Goal: Information Seeking & Learning: Learn about a topic

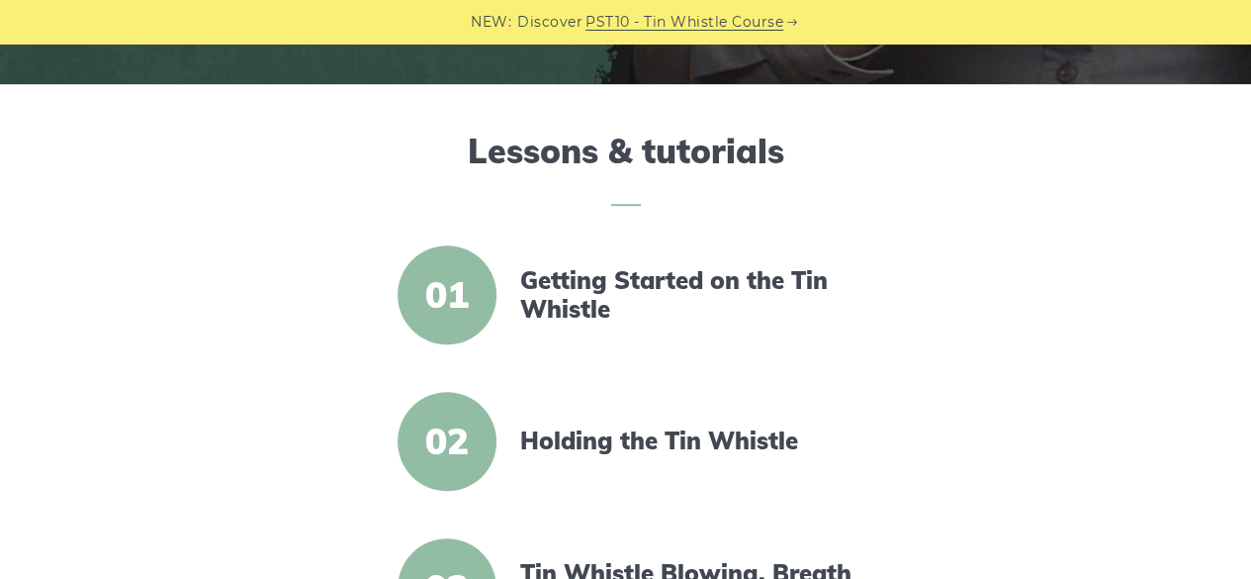
scroll to position [435, 0]
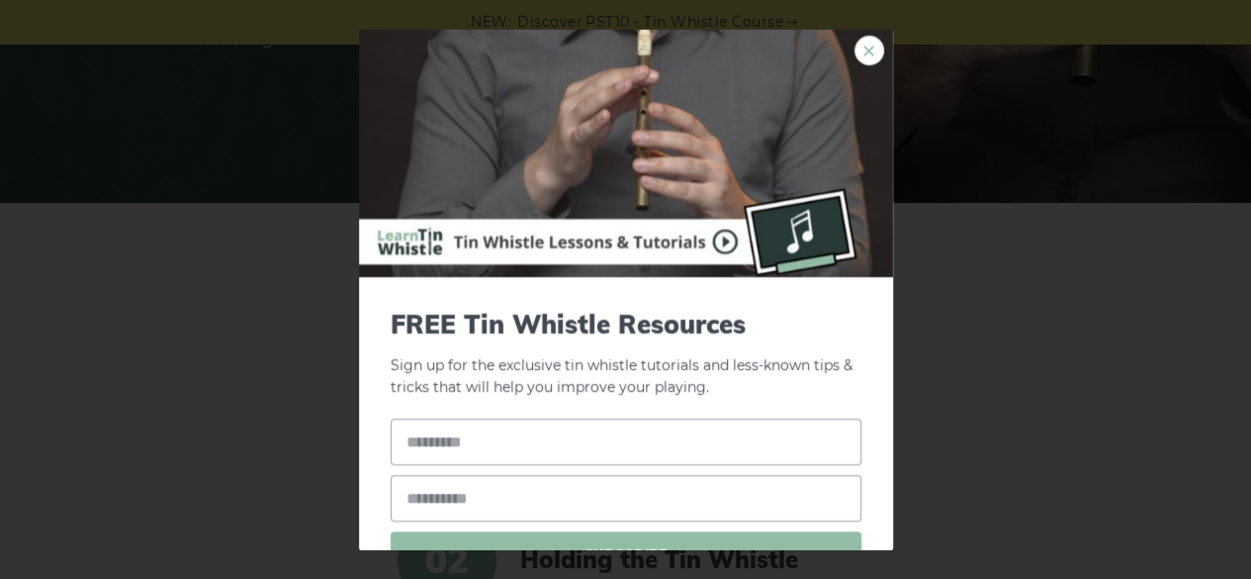
click at [854, 49] on link "×" at bounding box center [869, 50] width 30 height 30
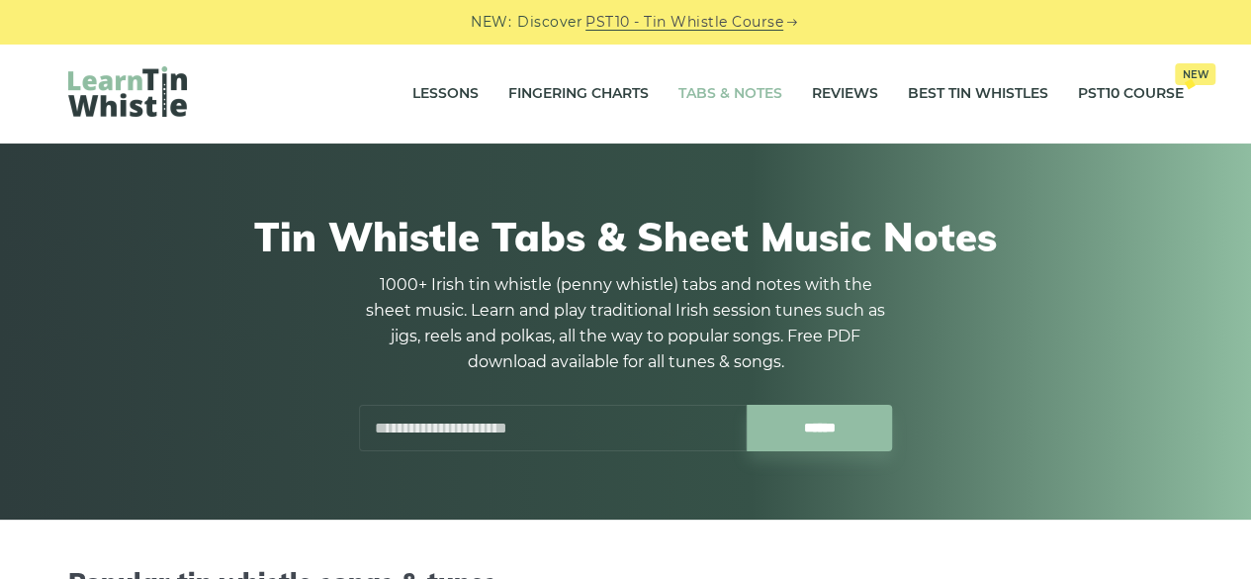
click at [1248, 68] on div "Lessons Fingering Charts Tabs & Notes Reviews Best Tin Whistles PST10 Course Ne…" at bounding box center [625, 94] width 1251 height 100
drag, startPoint x: 1248, startPoint y: 80, endPoint x: 1254, endPoint y: 112, distance: 32.2
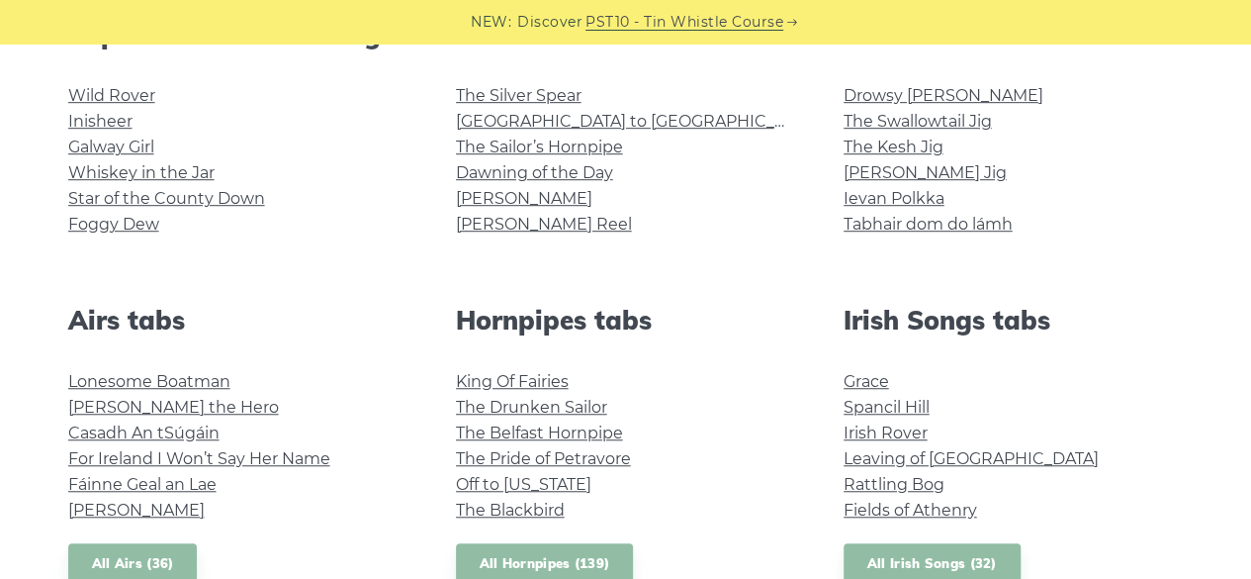
scroll to position [556, 0]
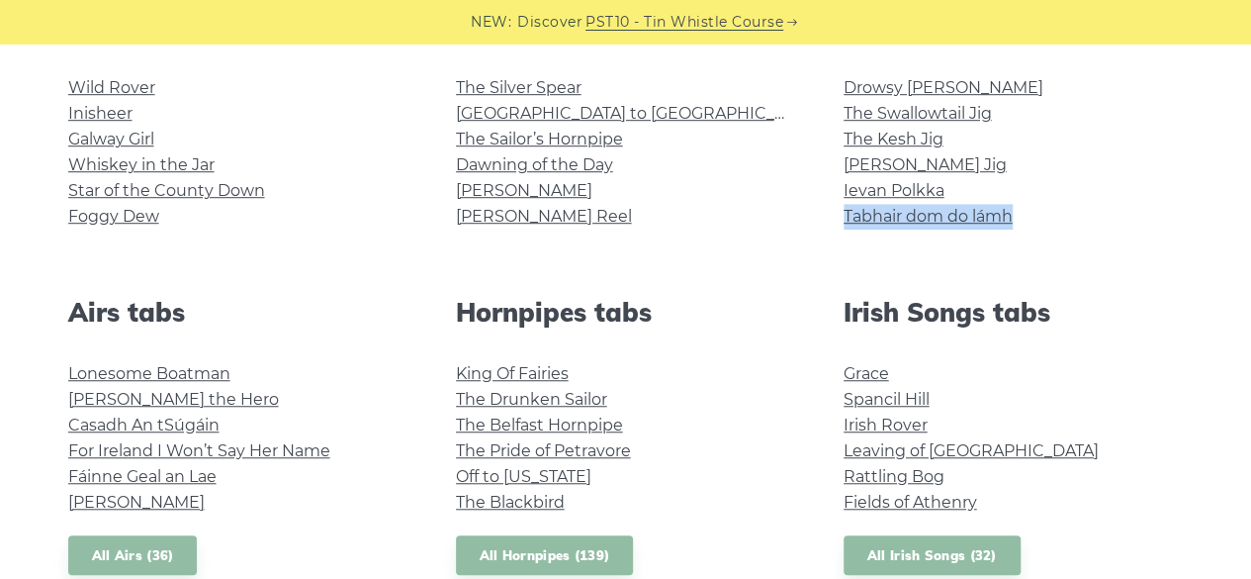
drag, startPoint x: 1245, startPoint y: 189, endPoint x: 1240, endPoint y: 233, distance: 44.8
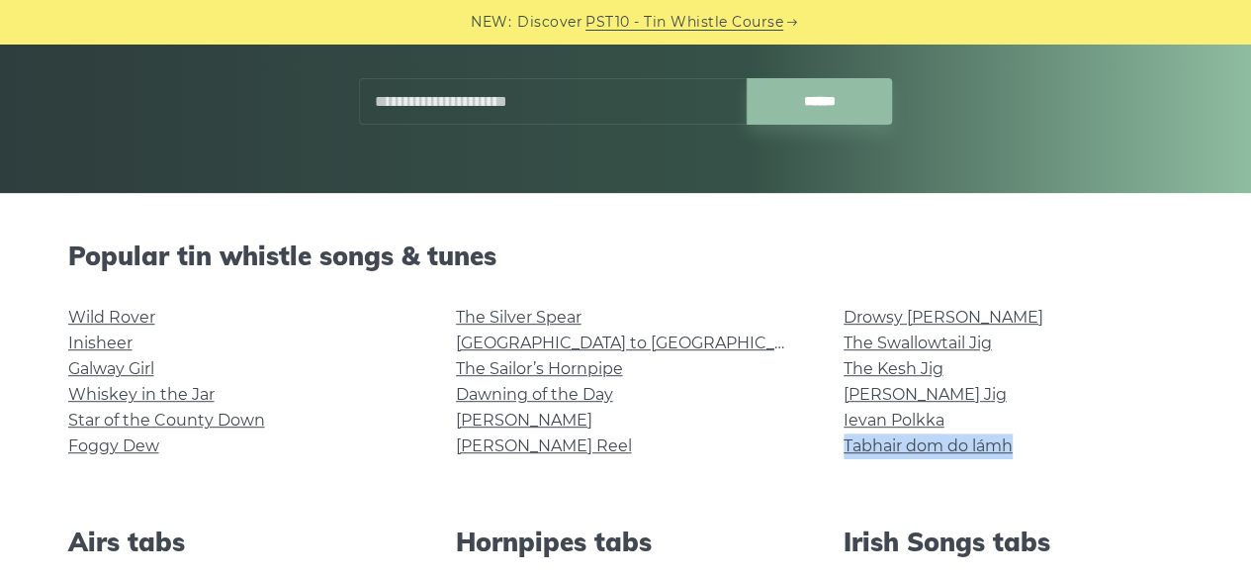
scroll to position [275, 0]
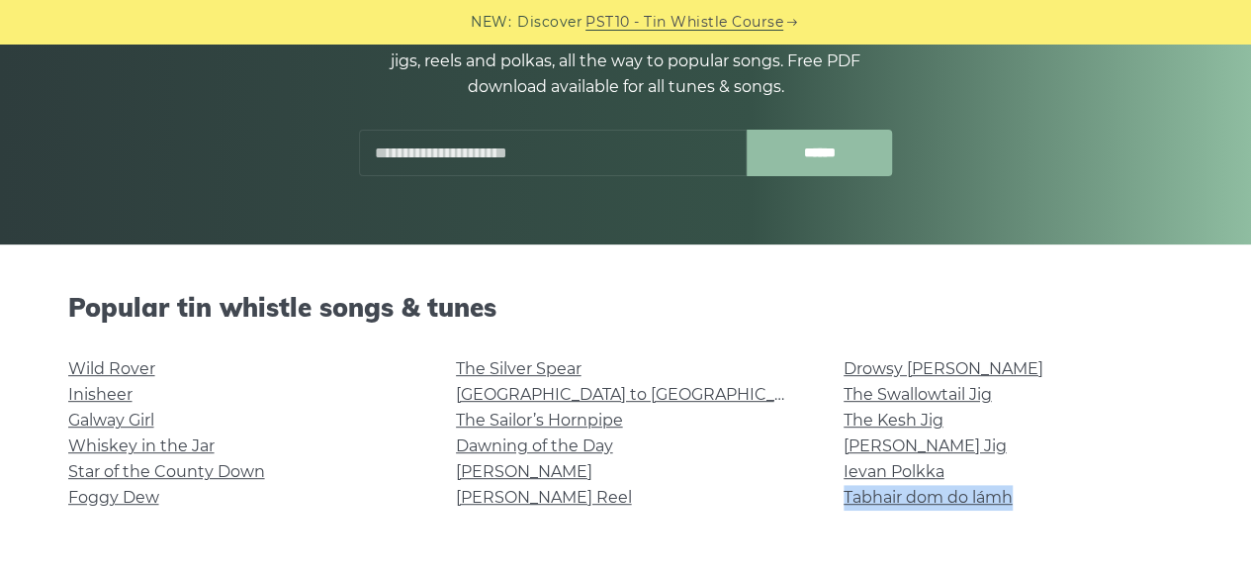
click at [835, 157] on input "******" at bounding box center [819, 153] width 145 height 46
click at [651, 155] on div at bounding box center [668, 137] width 46 height 46
click at [595, 150] on input "text" at bounding box center [553, 153] width 388 height 46
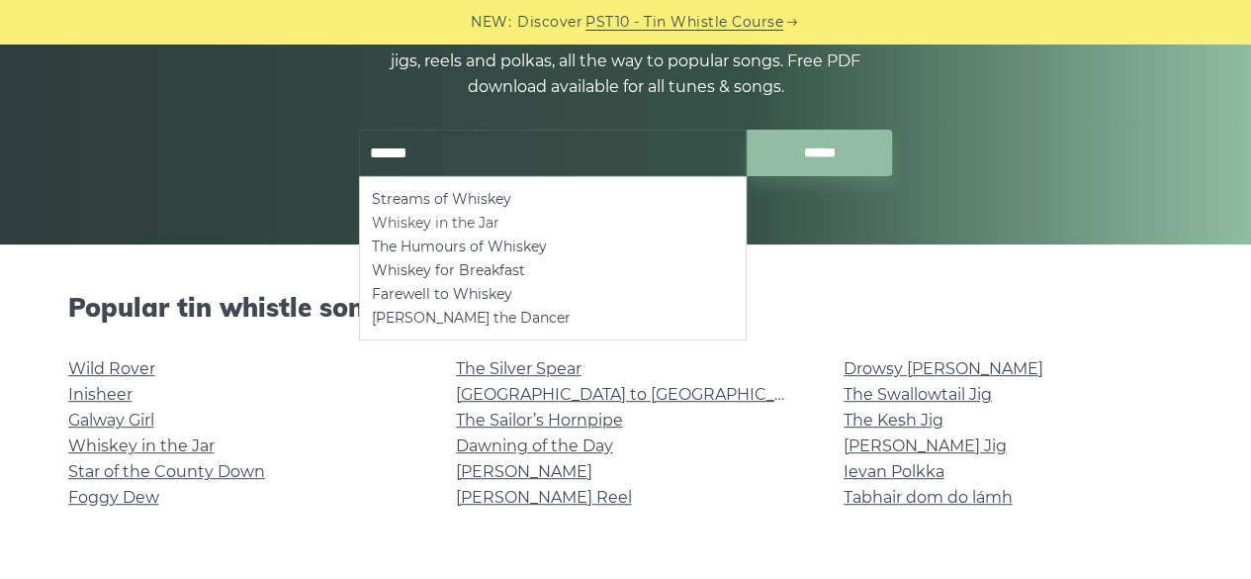
click at [481, 223] on li "Whiskey in the Jar" at bounding box center [553, 223] width 362 height 24
type input "**********"
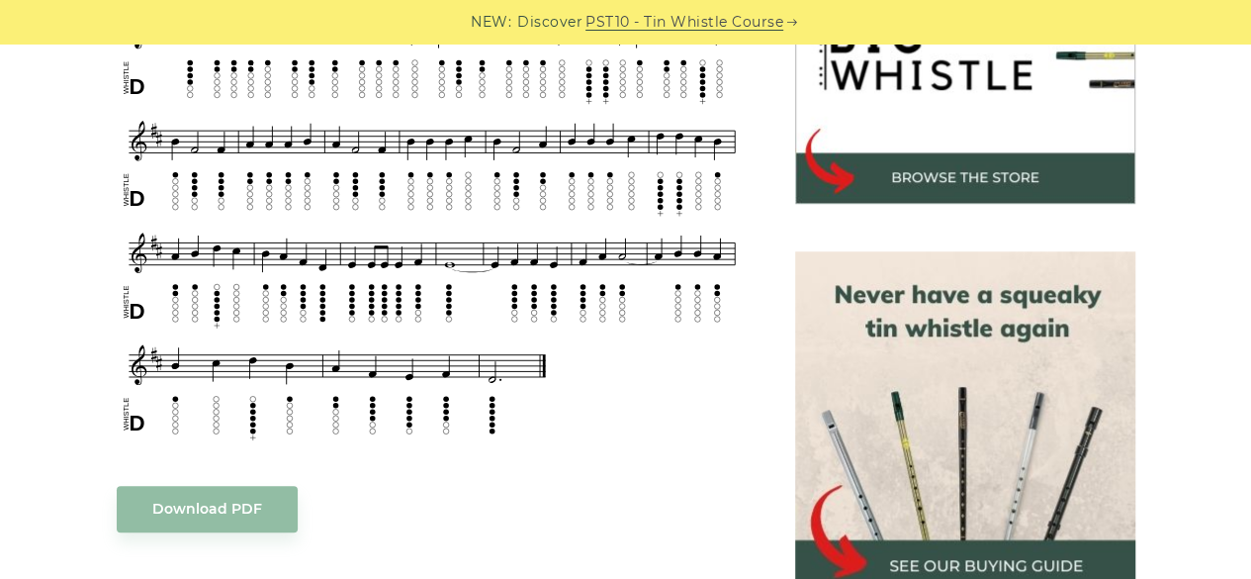
scroll to position [714, 0]
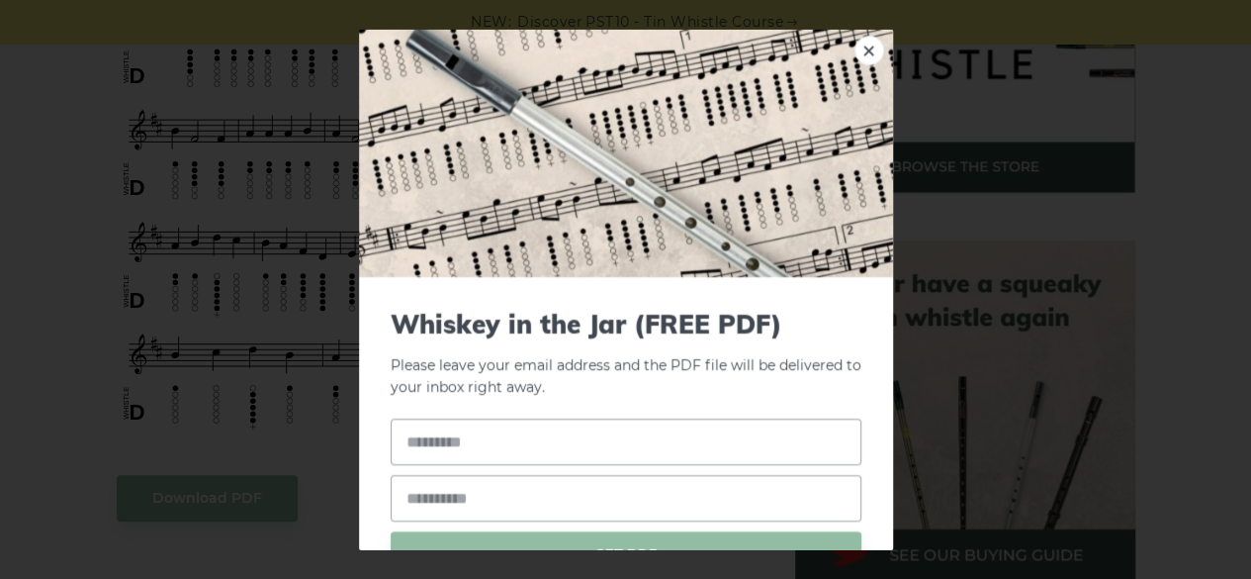
click at [868, 358] on div "Whiskey in the Jar (FREE PDF) Please leave your email address and the PDF file …" at bounding box center [626, 465] width 534 height 378
drag, startPoint x: 872, startPoint y: 377, endPoint x: 870, endPoint y: 430, distance: 53.4
click at [870, 430] on div "Whiskey in the Jar (FREE PDF) Please leave your email address and the PDF file …" at bounding box center [626, 465] width 534 height 378
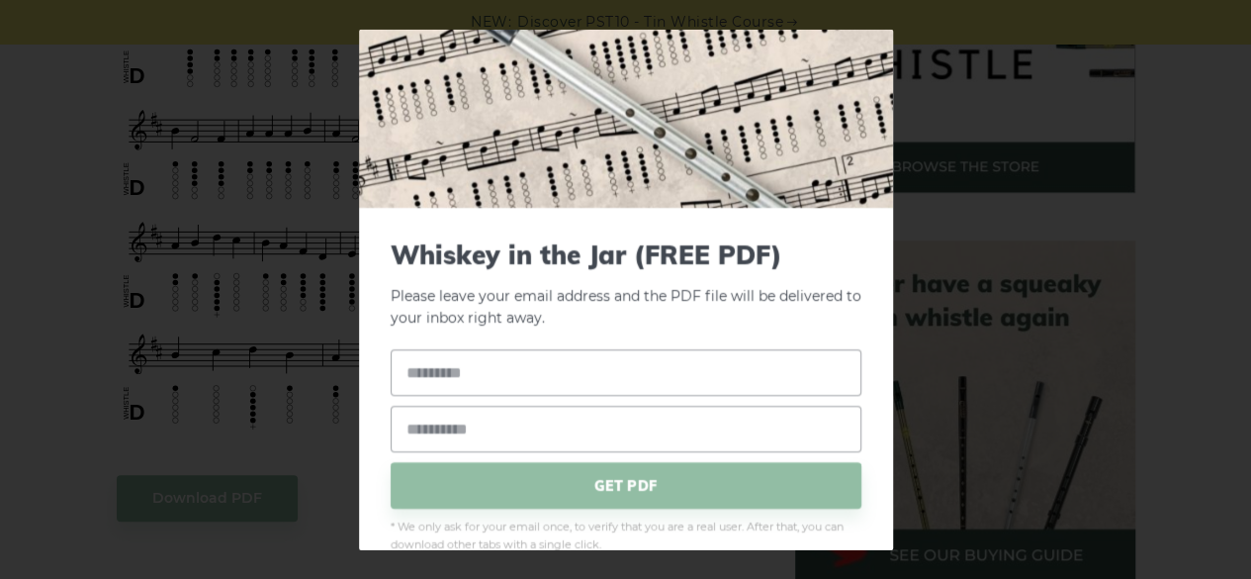
scroll to position [73, 0]
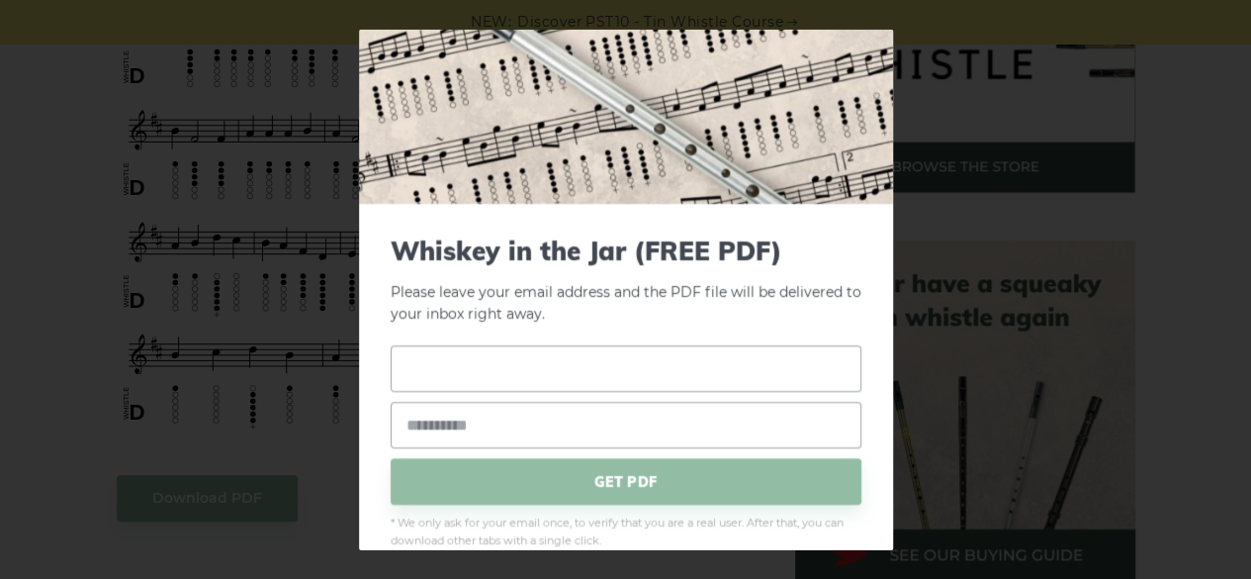
click at [654, 366] on input "text" at bounding box center [626, 368] width 471 height 46
type input "*****"
click at [625, 412] on input "email" at bounding box center [626, 425] width 471 height 46
type input "**********"
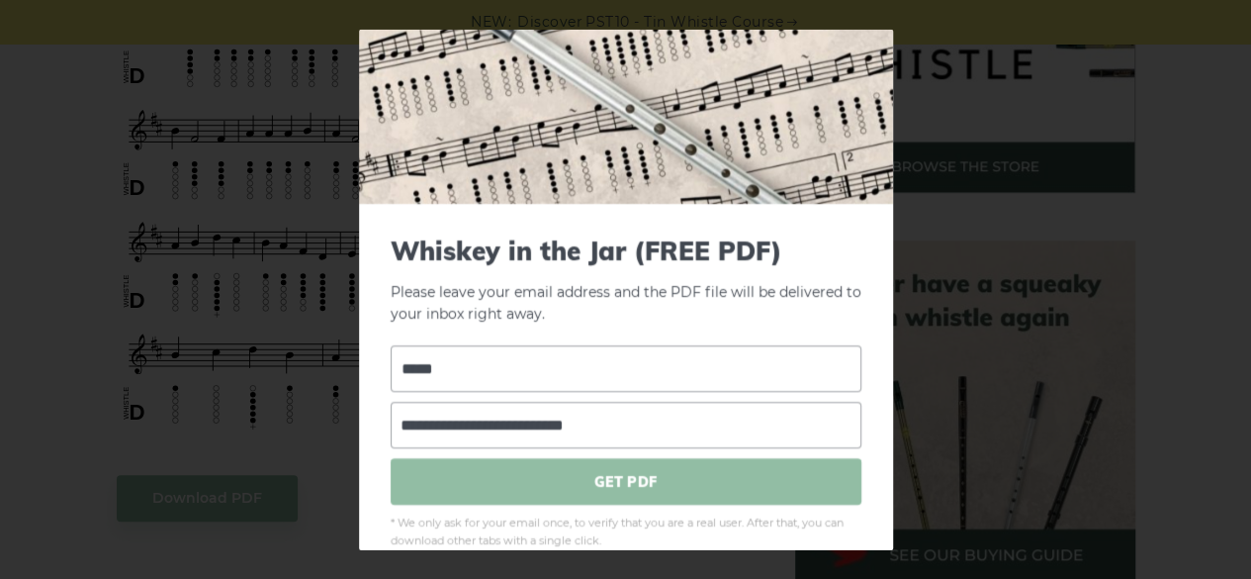
click at [633, 472] on span "GET PDF" at bounding box center [626, 481] width 471 height 46
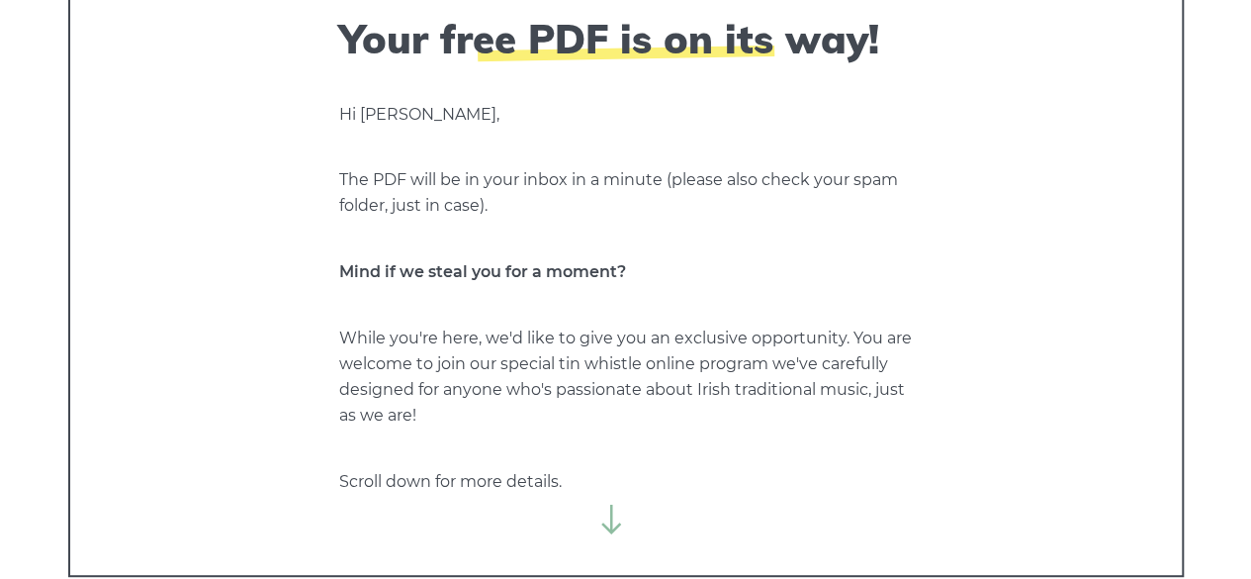
scroll to position [277, 0]
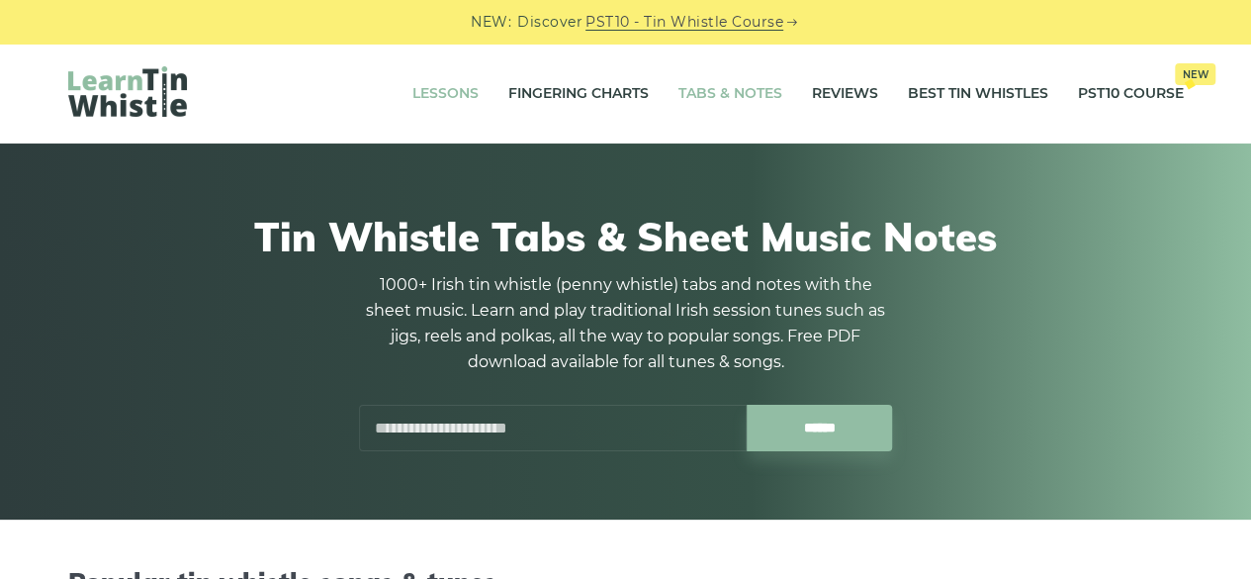
click at [446, 90] on link "Lessons" at bounding box center [445, 93] width 66 height 49
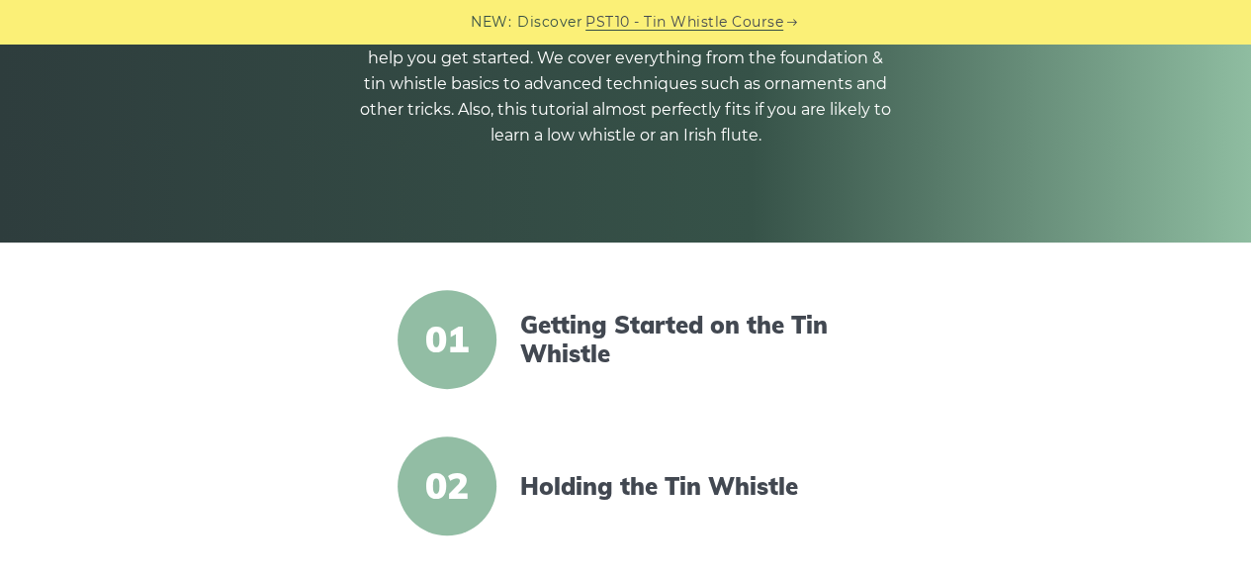
scroll to position [316, 0]
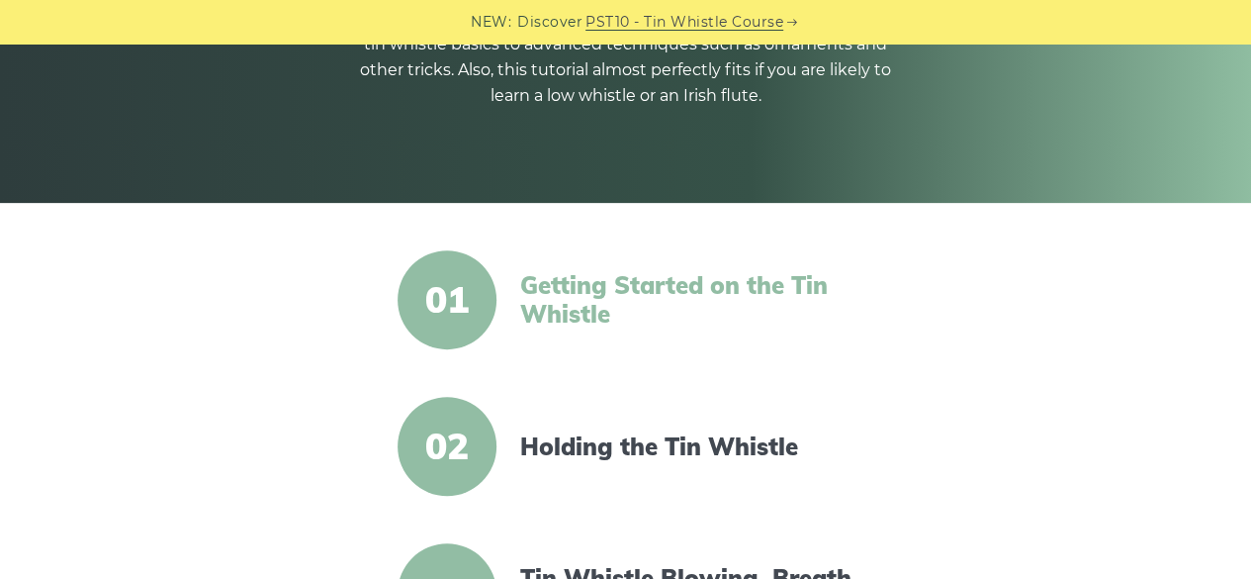
click at [630, 319] on link "Getting Started on the Tin Whistle" at bounding box center [690, 299] width 340 height 57
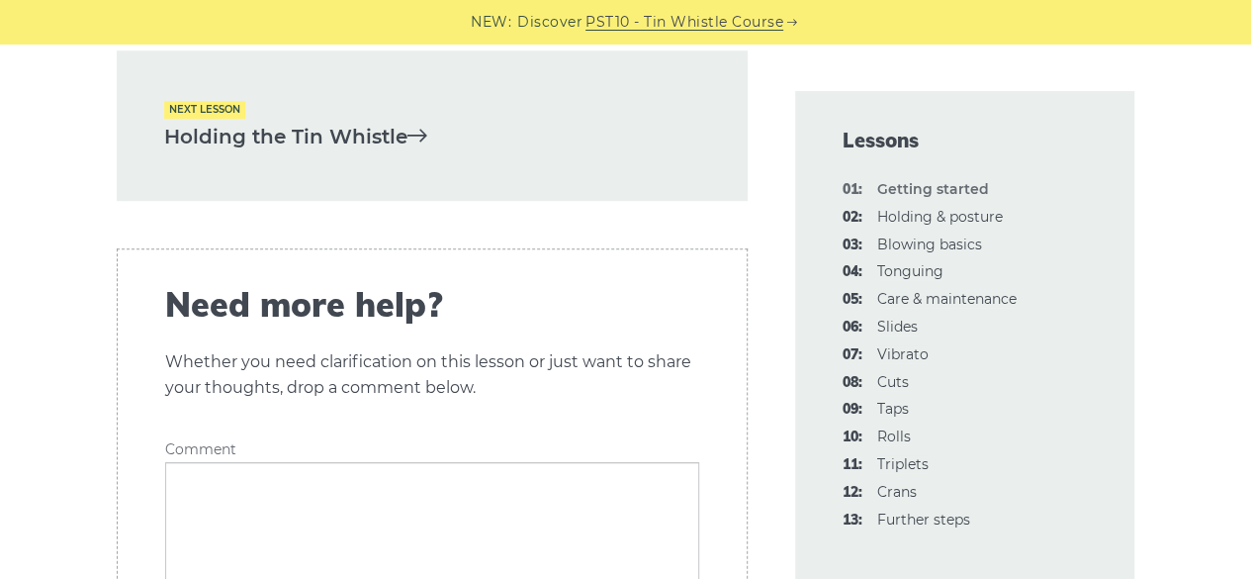
scroll to position [4193, 0]
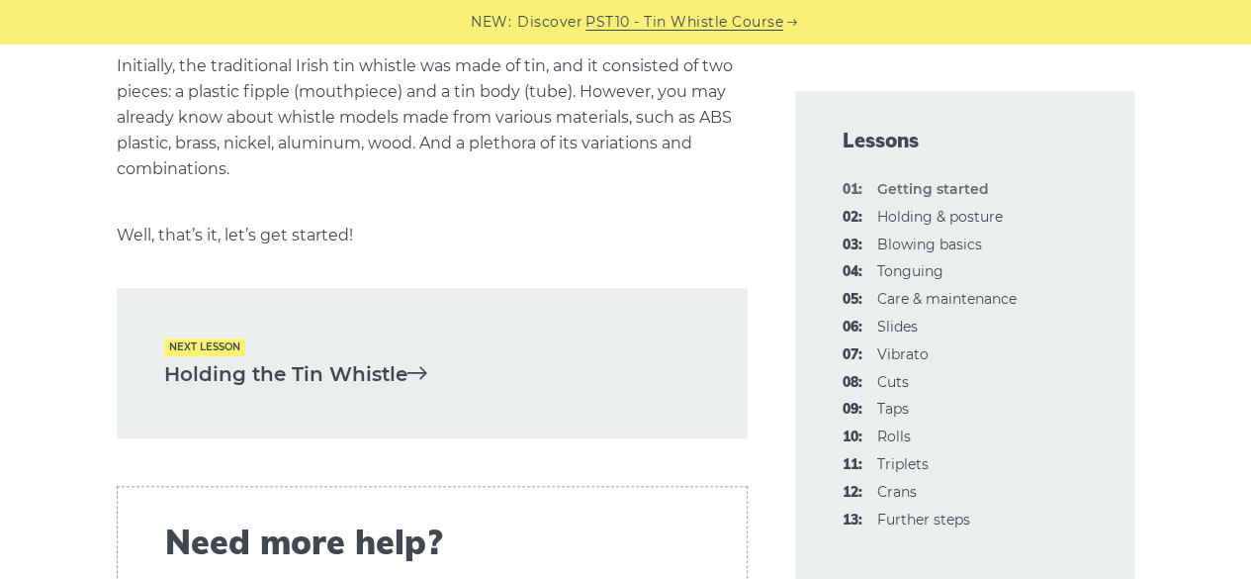
click at [390, 374] on link "Holding the Tin Whistle" at bounding box center [432, 374] width 536 height 33
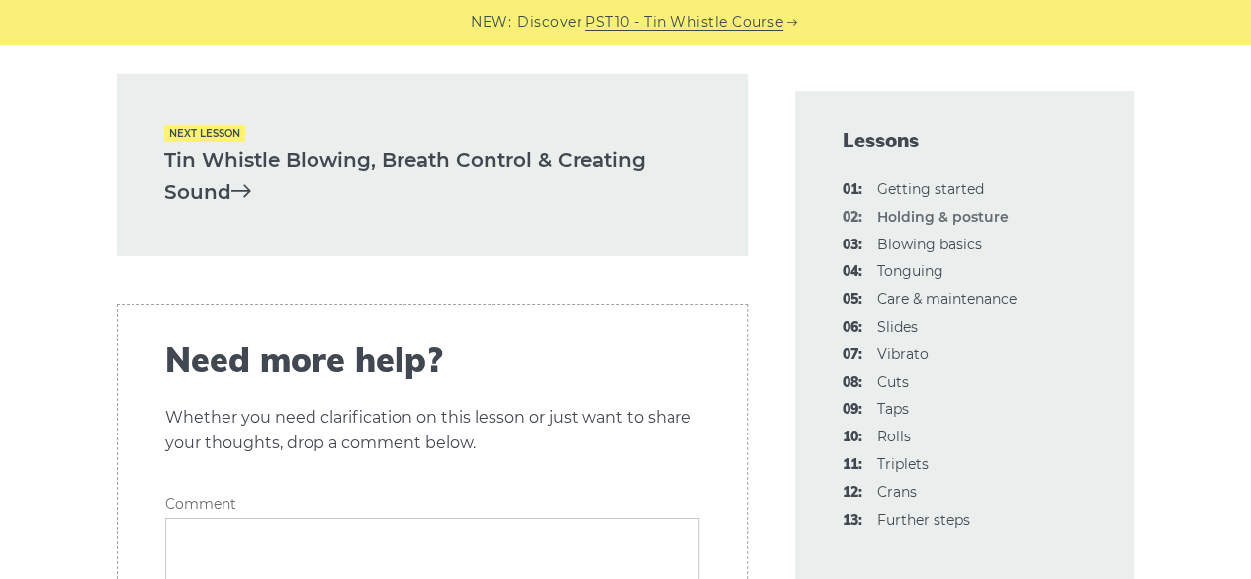
scroll to position [2967, 0]
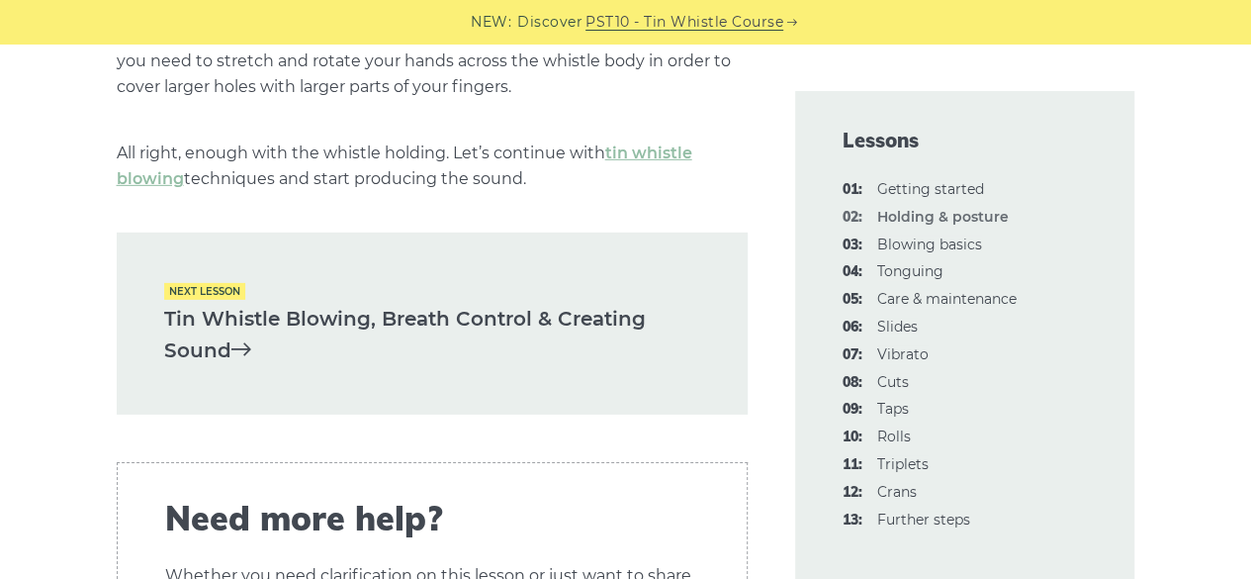
click at [390, 374] on div "Next lesson Tin Whistle Blowing, Breath Control & Creating Sound" at bounding box center [432, 323] width 631 height 182
click at [243, 321] on link "Tin Whistle Blowing, Breath Control & Creating Sound" at bounding box center [432, 335] width 536 height 64
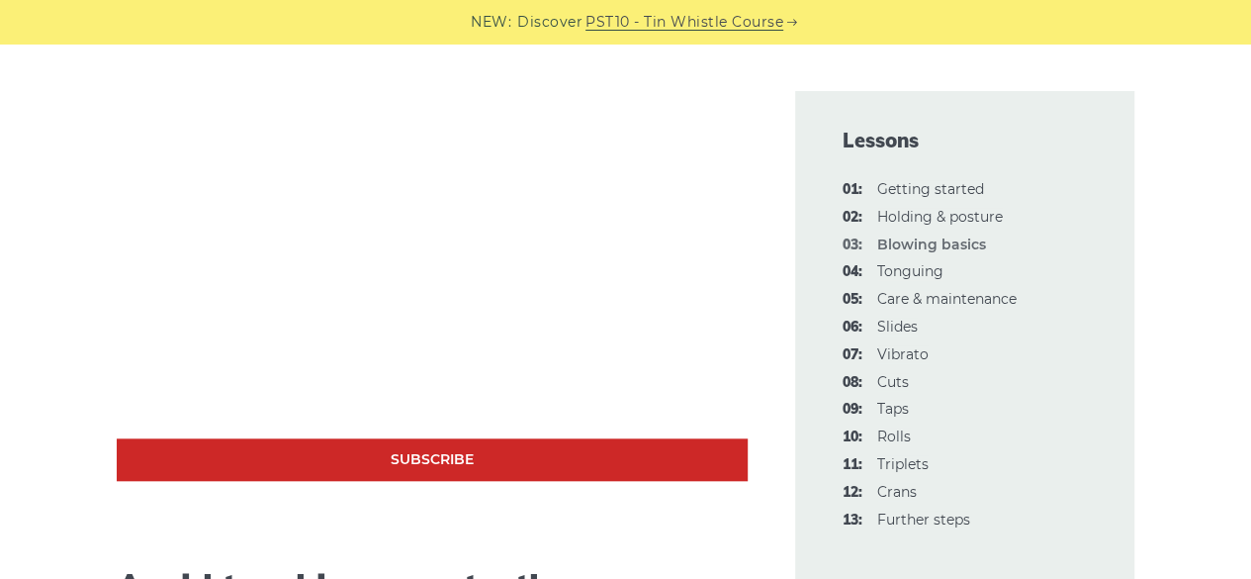
scroll to position [633, 0]
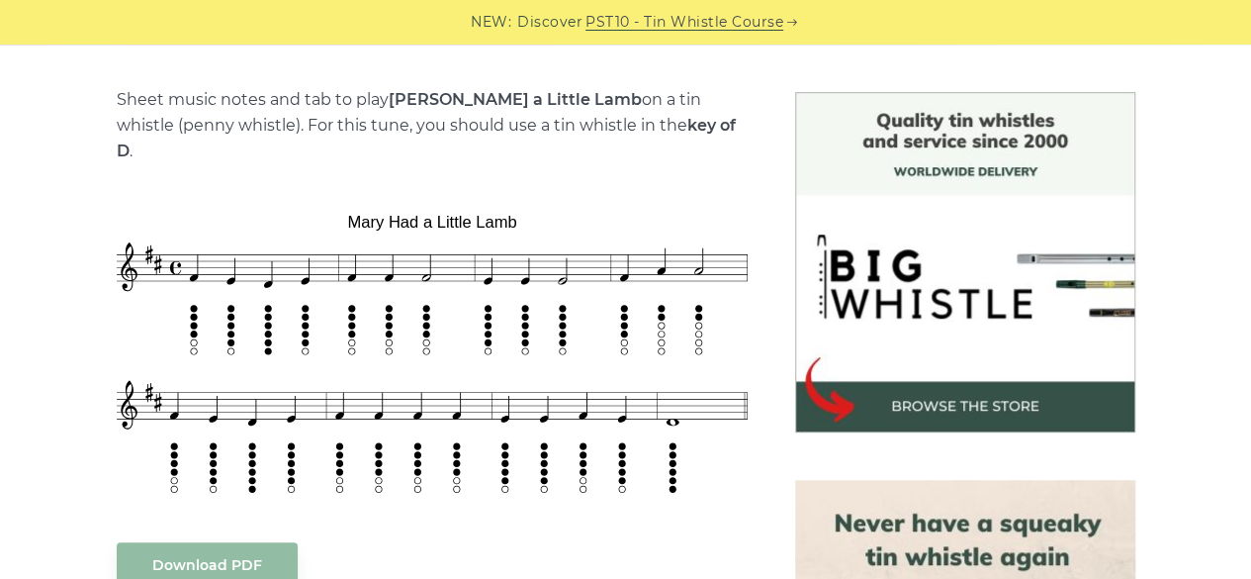
scroll to position [435, 0]
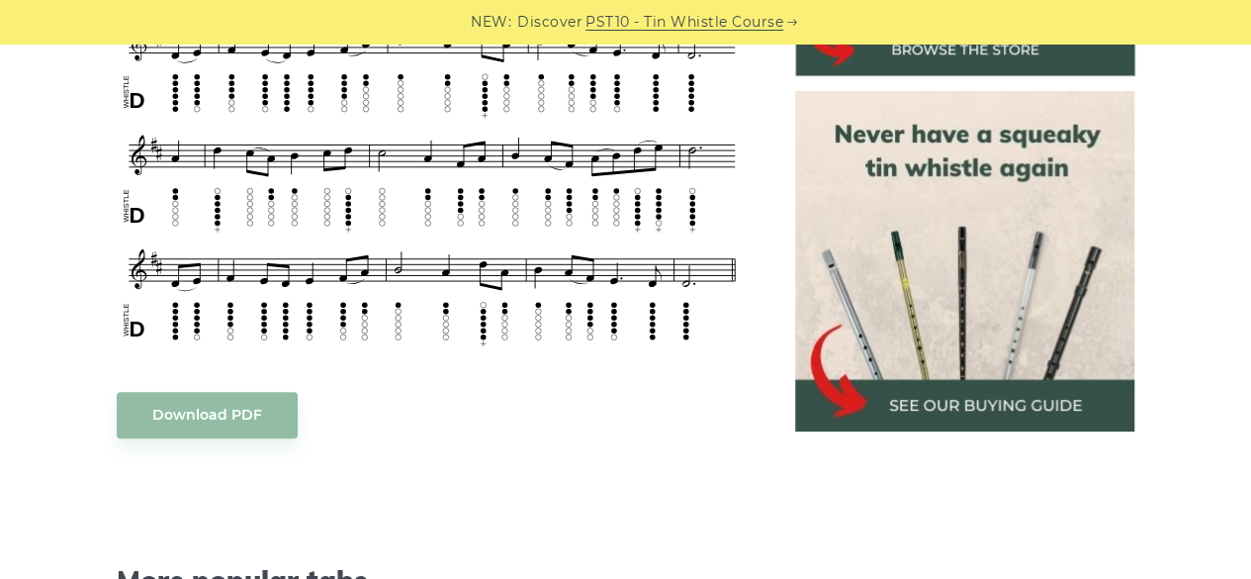
scroll to position [870, 0]
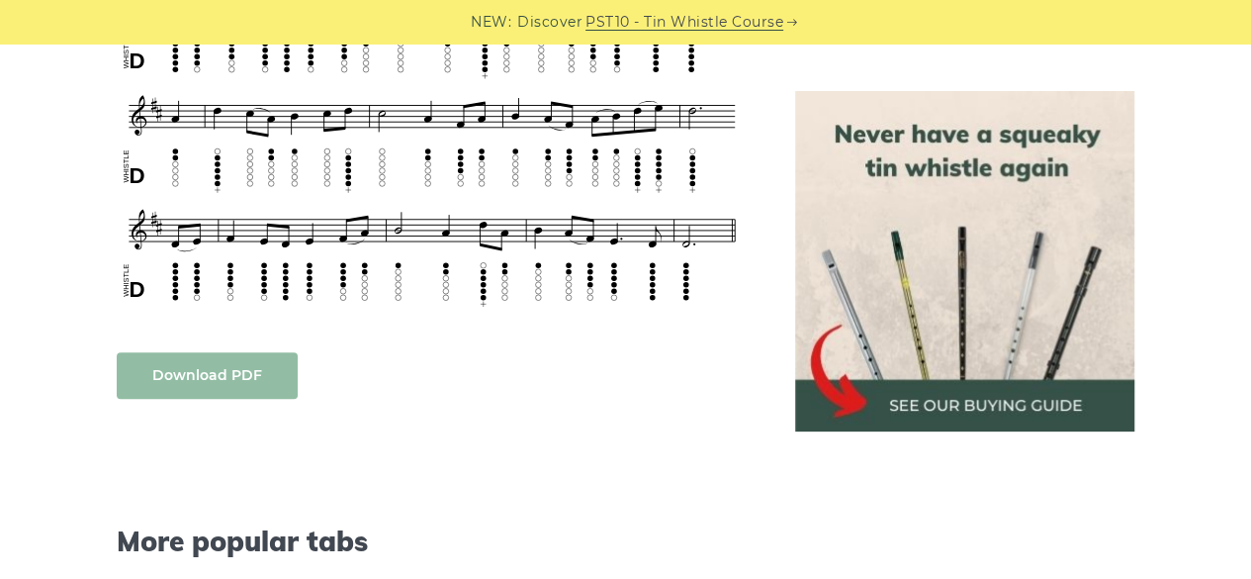
click at [212, 356] on link "Download PDF" at bounding box center [207, 375] width 181 height 46
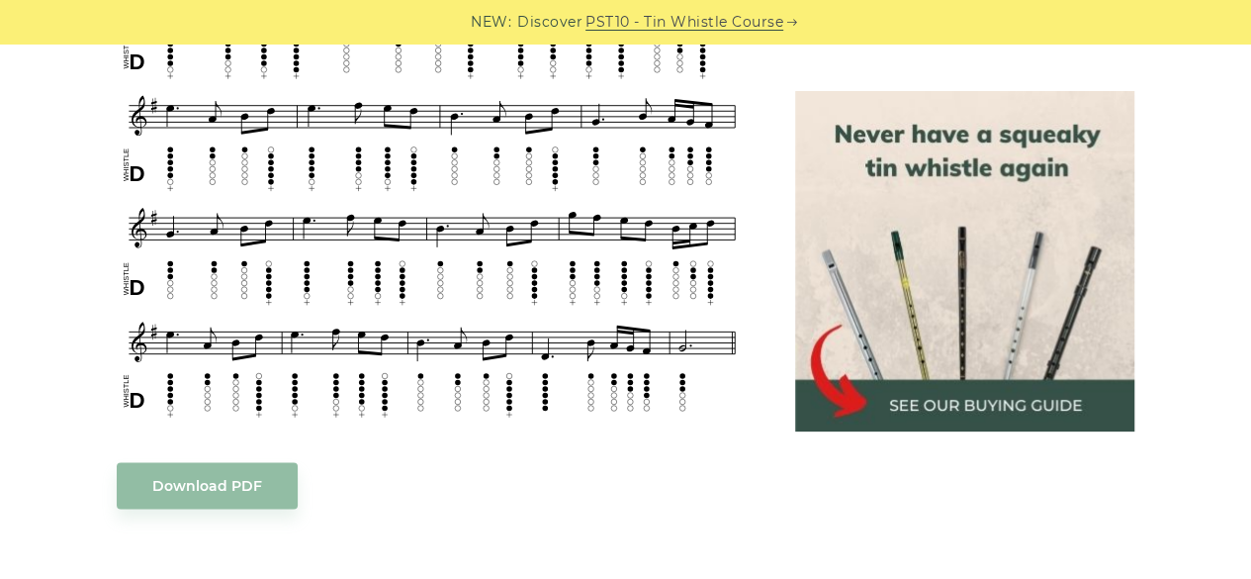
scroll to position [997, 0]
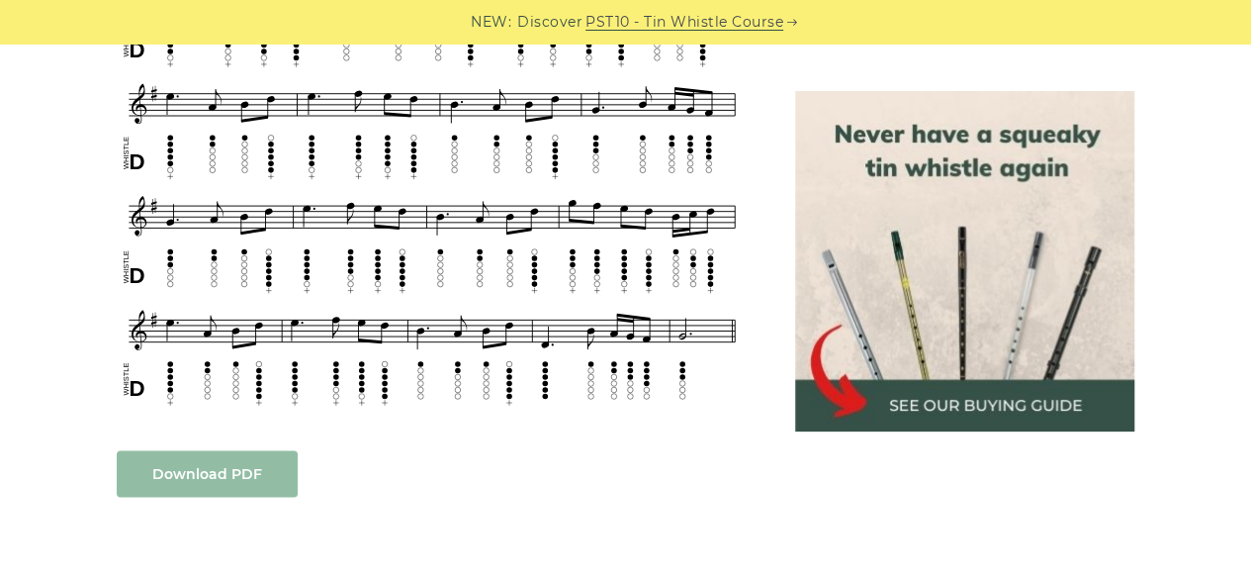
click at [263, 450] on link "Download PDF" at bounding box center [207, 473] width 181 height 46
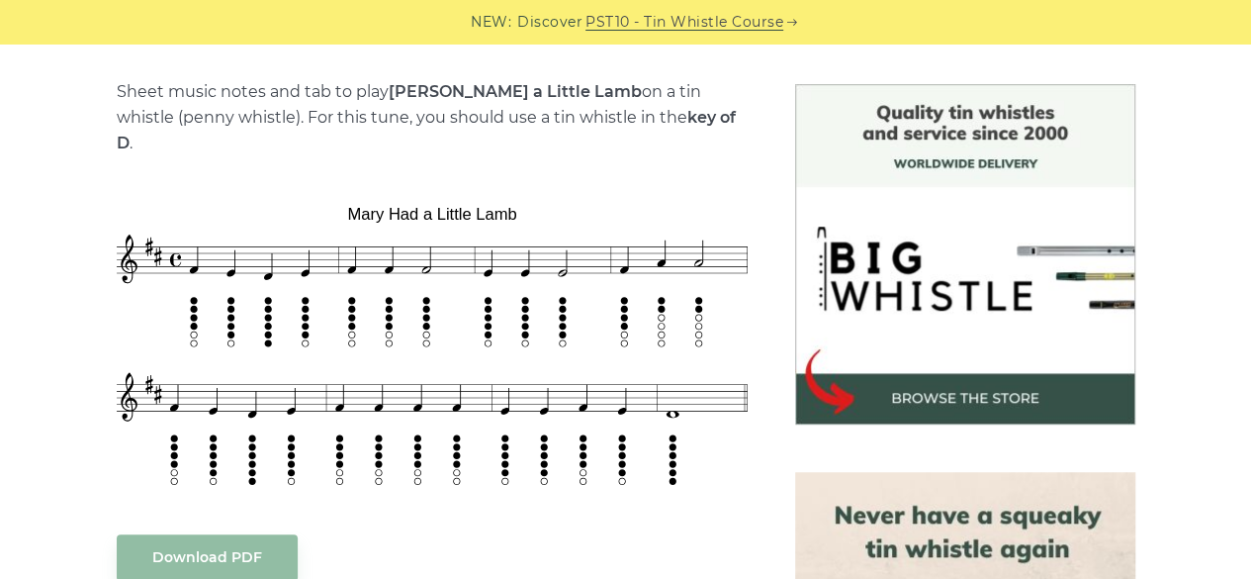
scroll to position [476, 0]
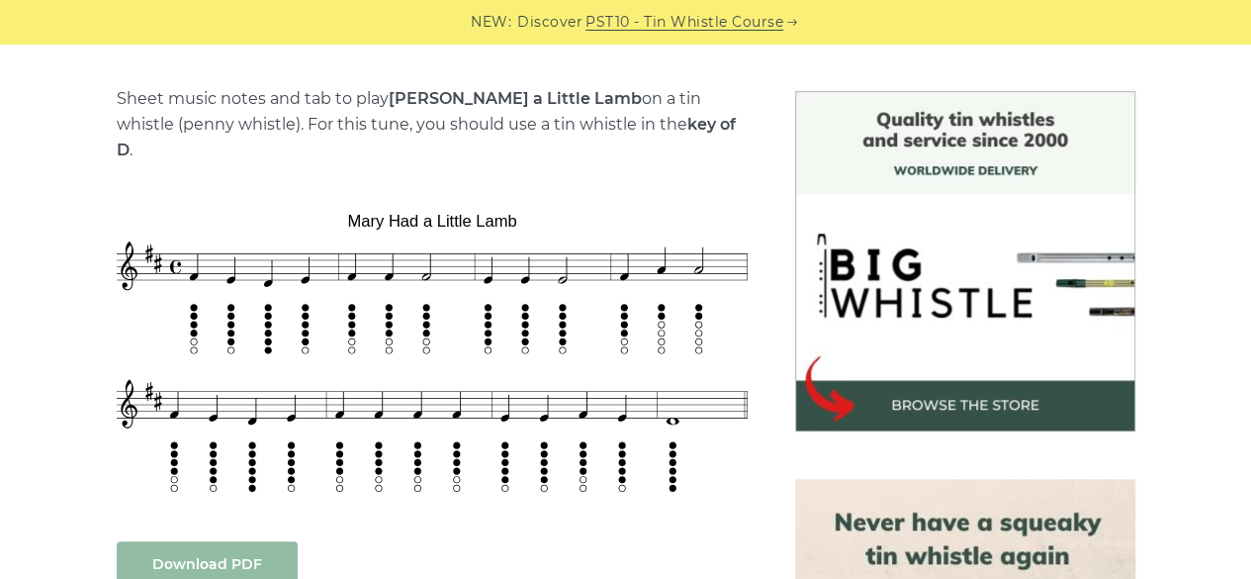
click at [226, 541] on link "Download PDF" at bounding box center [207, 564] width 181 height 46
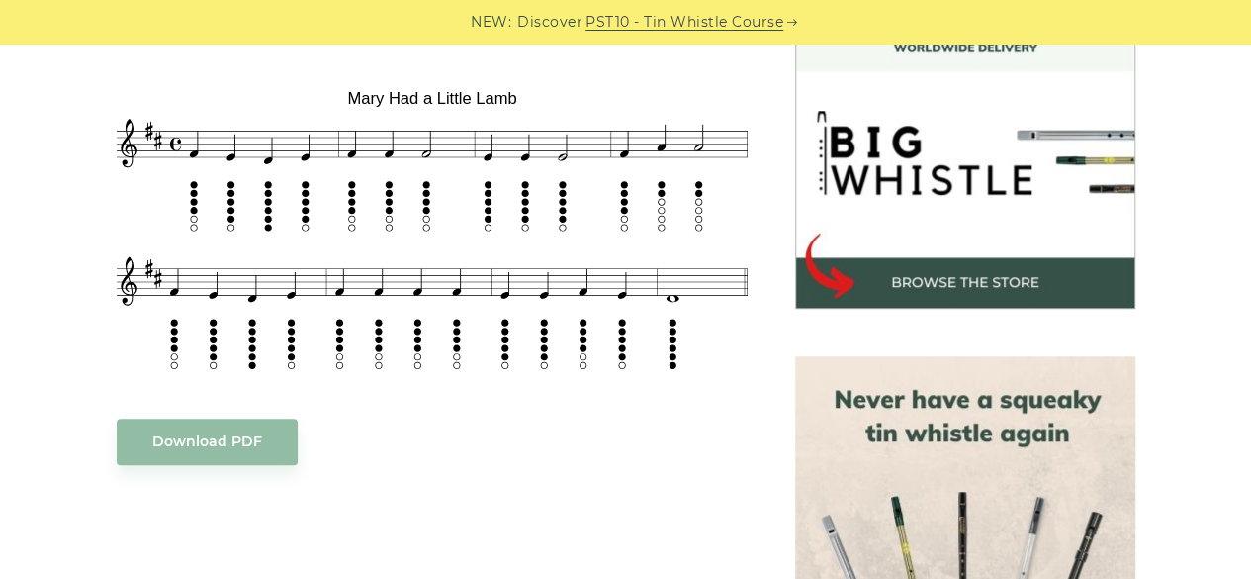
scroll to position [663, 0]
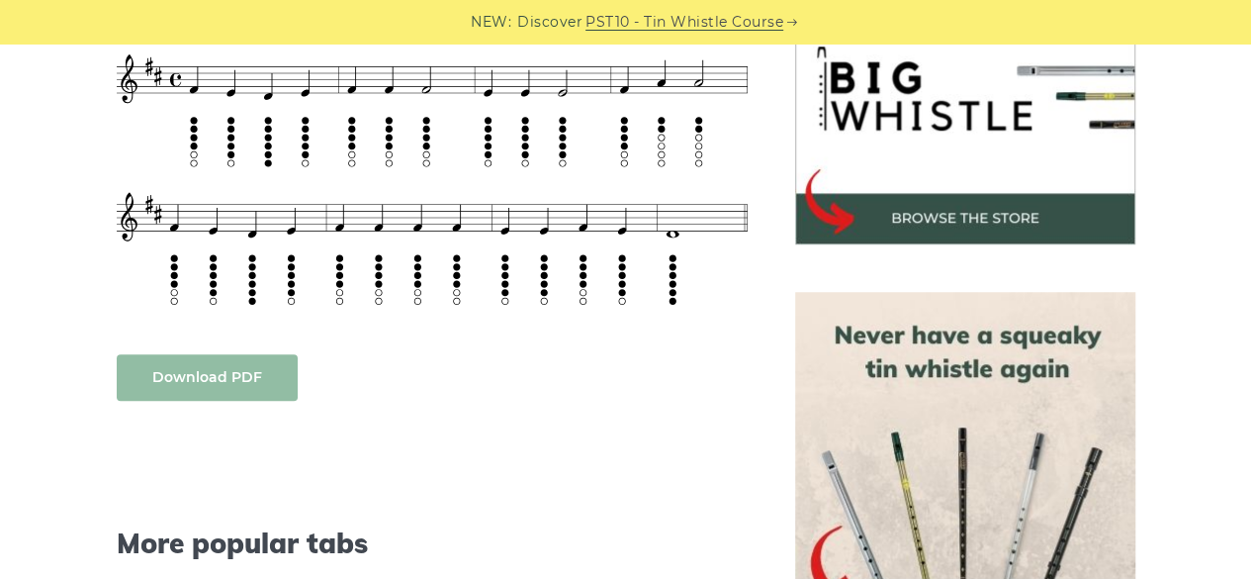
click at [267, 354] on link "Download PDF" at bounding box center [207, 377] width 181 height 46
